Goal: Check status

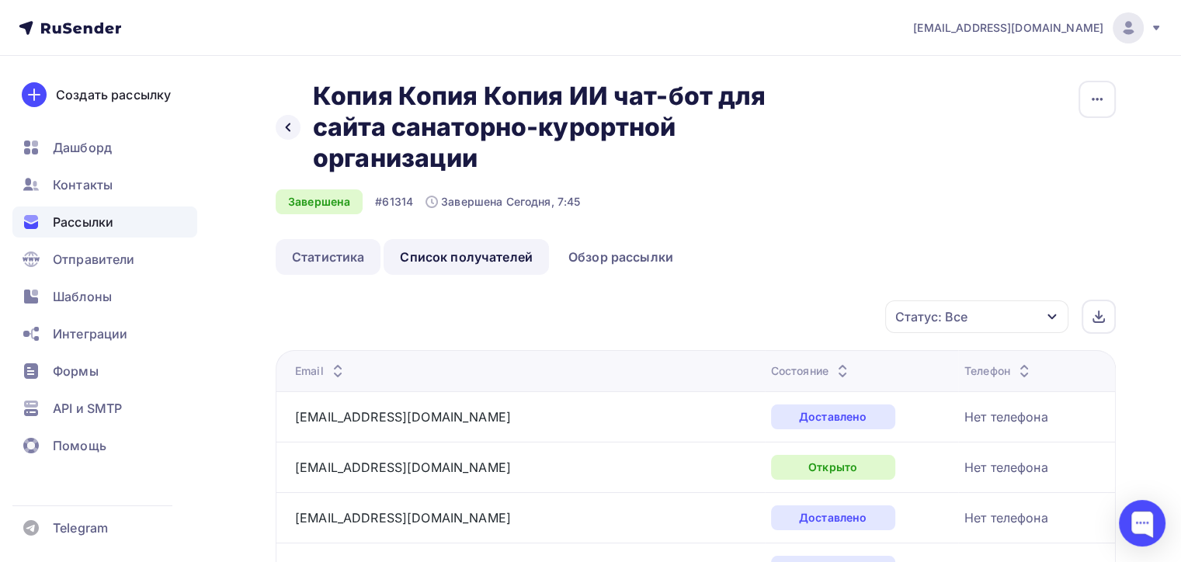
click at [334, 257] on link "Статистика" at bounding box center [328, 257] width 105 height 36
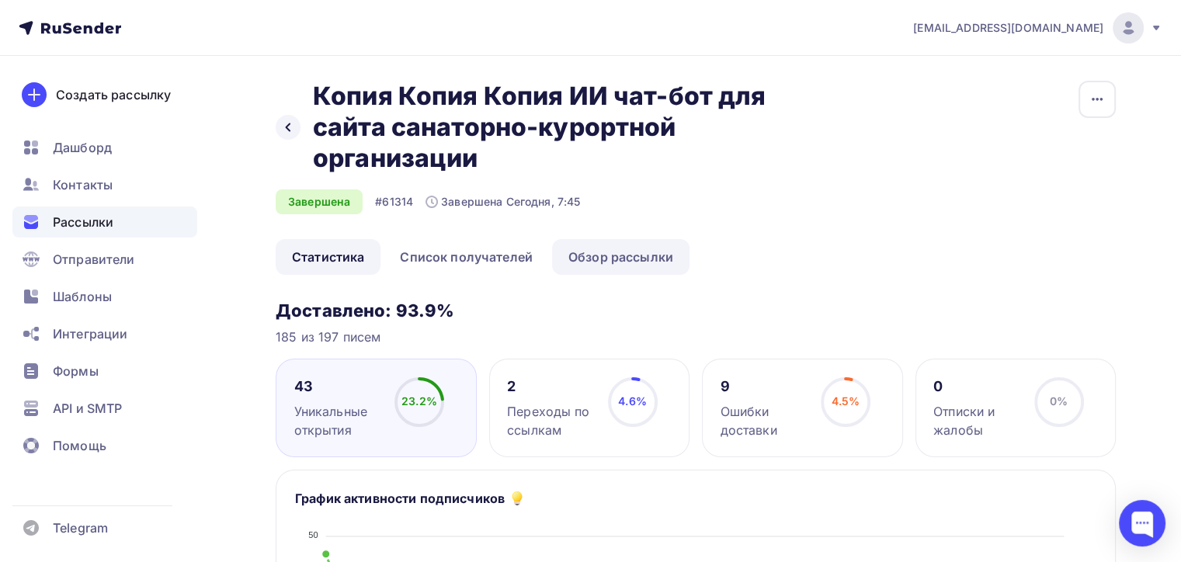
click at [619, 256] on link "Обзор рассылки" at bounding box center [620, 257] width 137 height 36
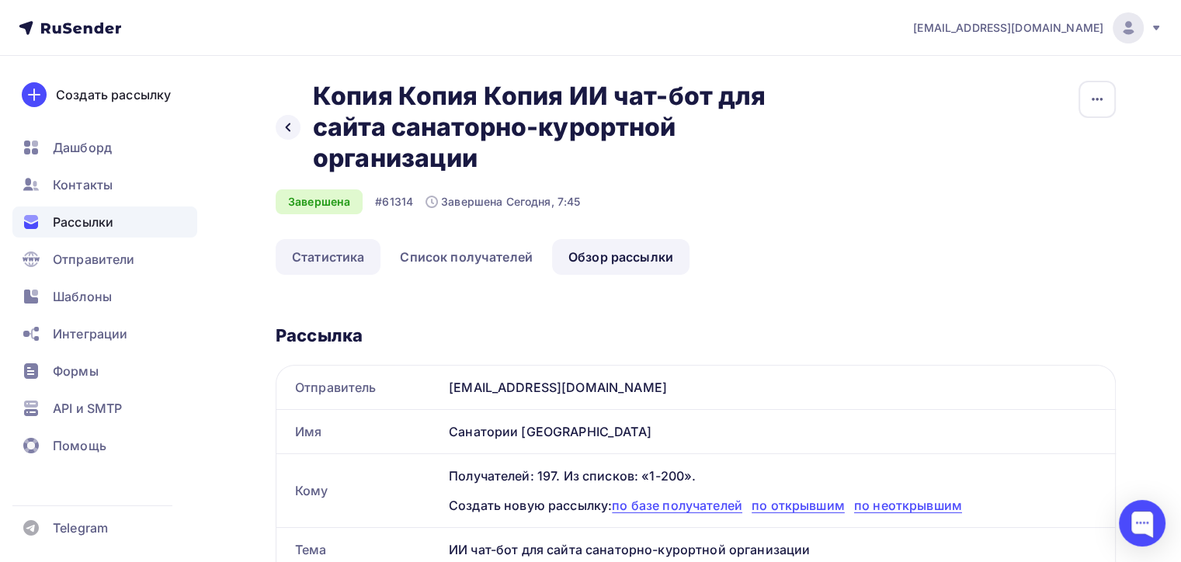
click at [314, 254] on link "Статистика" at bounding box center [328, 257] width 105 height 36
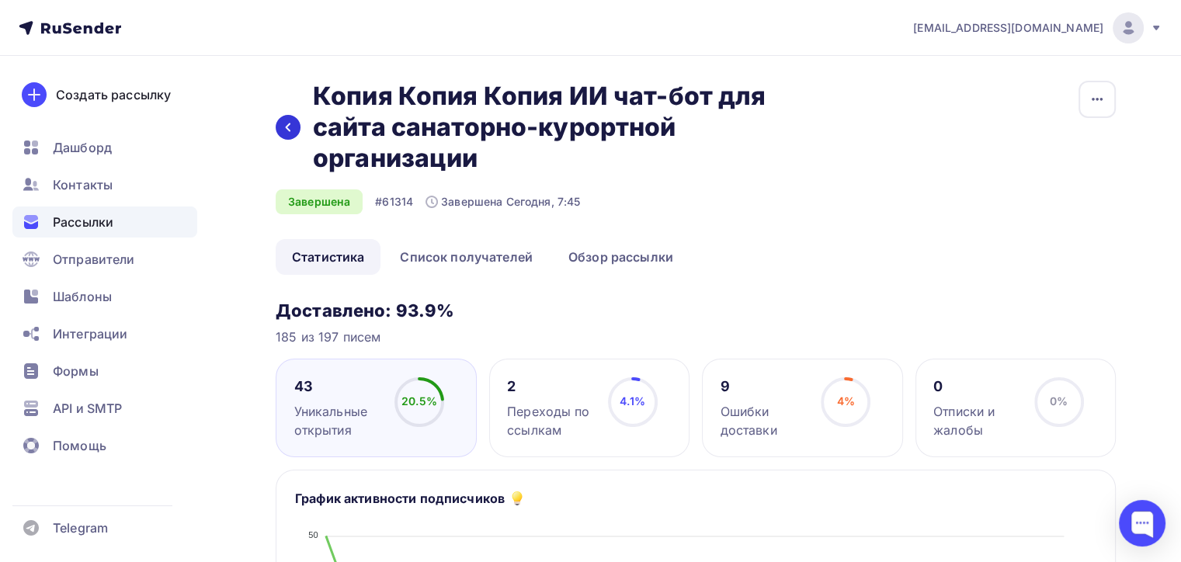
click at [286, 126] on icon at bounding box center [288, 127] width 12 height 12
